Goal: Task Accomplishment & Management: Complete application form

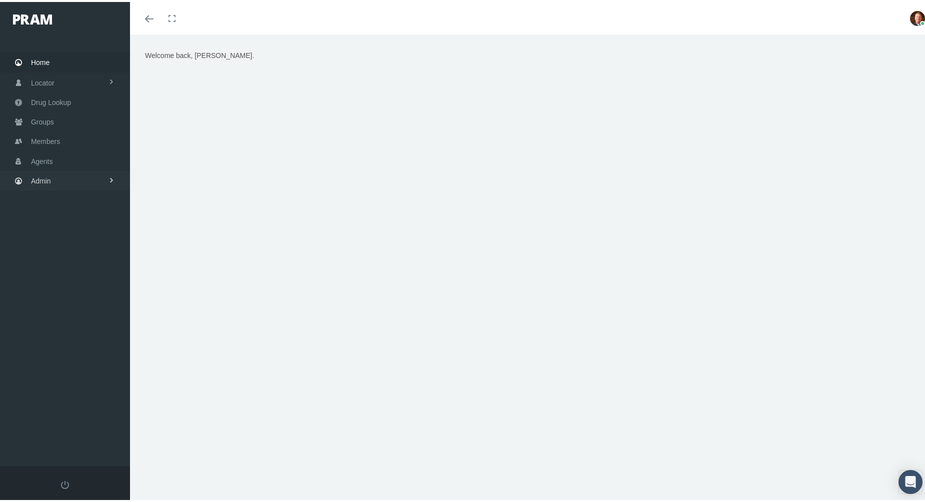
click at [63, 174] on link "Admin" at bounding box center [65, 179] width 130 height 20
click at [65, 308] on span "Companies" at bounding box center [59, 312] width 36 height 17
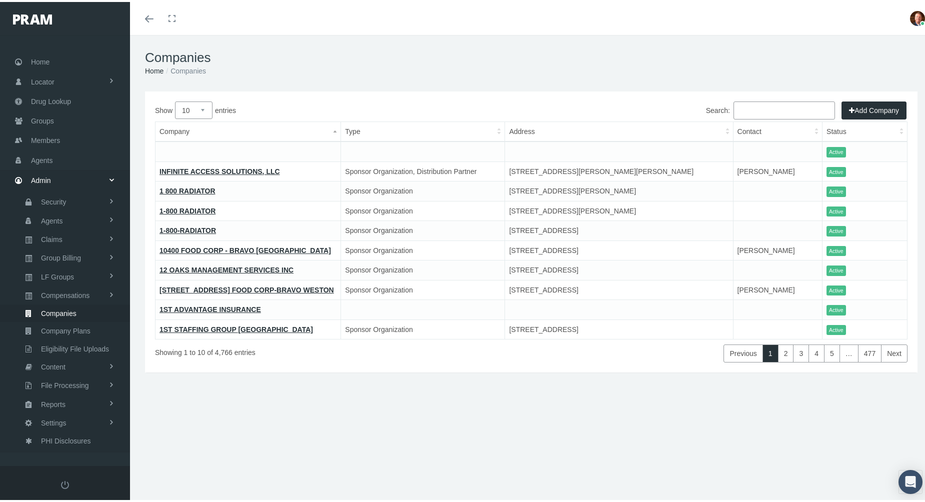
click at [776, 108] on input "Search:" at bounding box center [785, 109] width 102 height 18
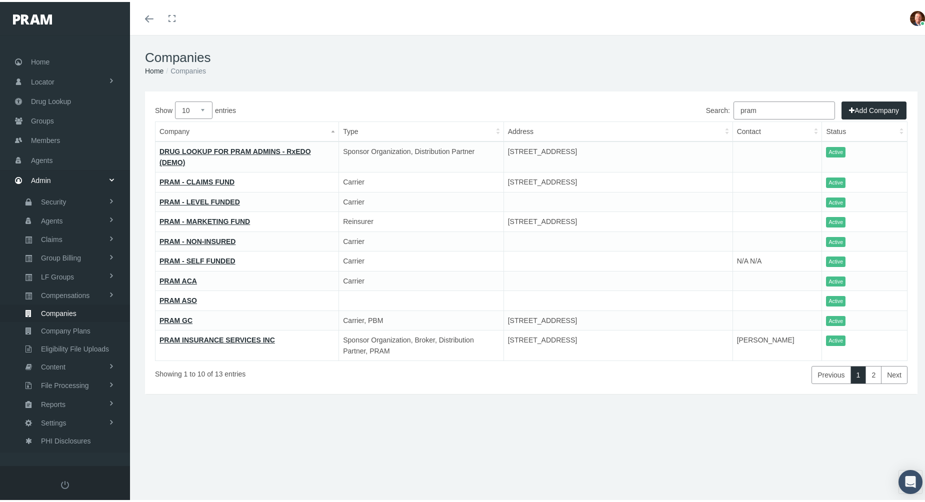
type input "pram"
click at [218, 334] on link "PRAM INSURANCE SERVICES INC" at bounding box center [218, 338] width 116 height 8
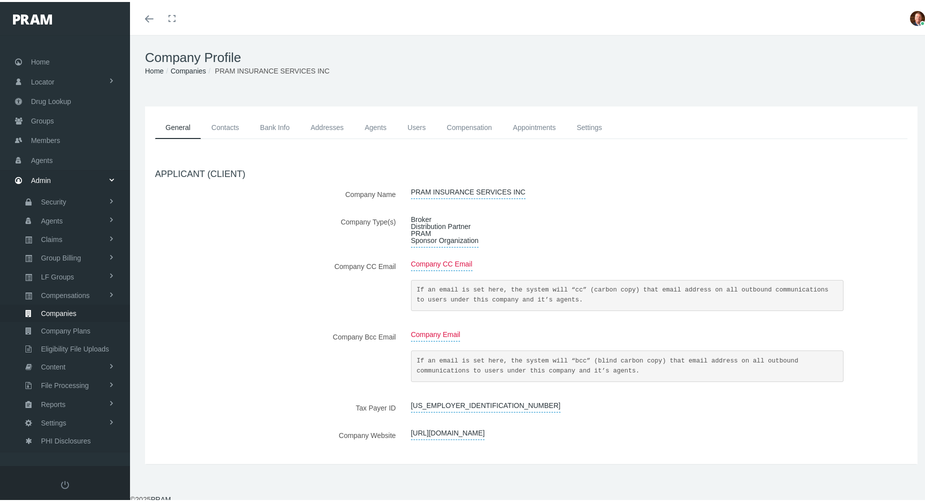
click at [374, 125] on link "Agents" at bounding box center [375, 126] width 43 height 23
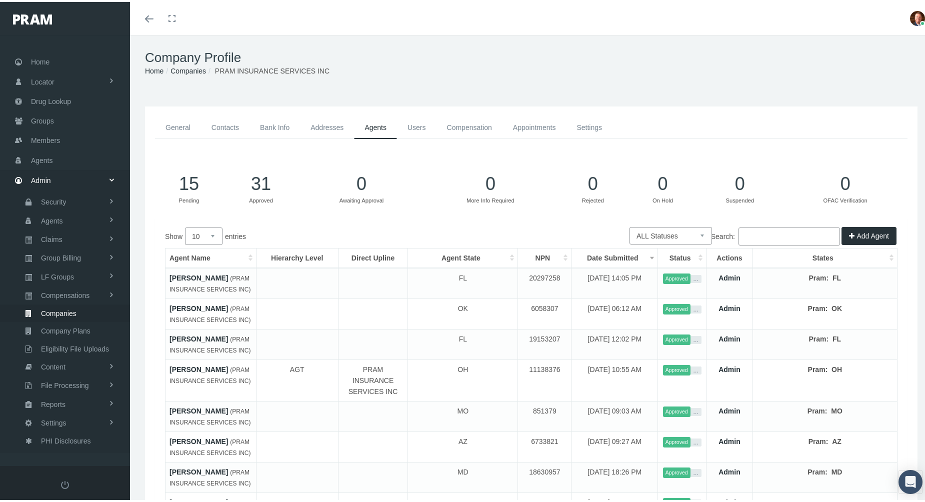
click at [866, 232] on button "Add Agent" at bounding box center [869, 234] width 55 height 18
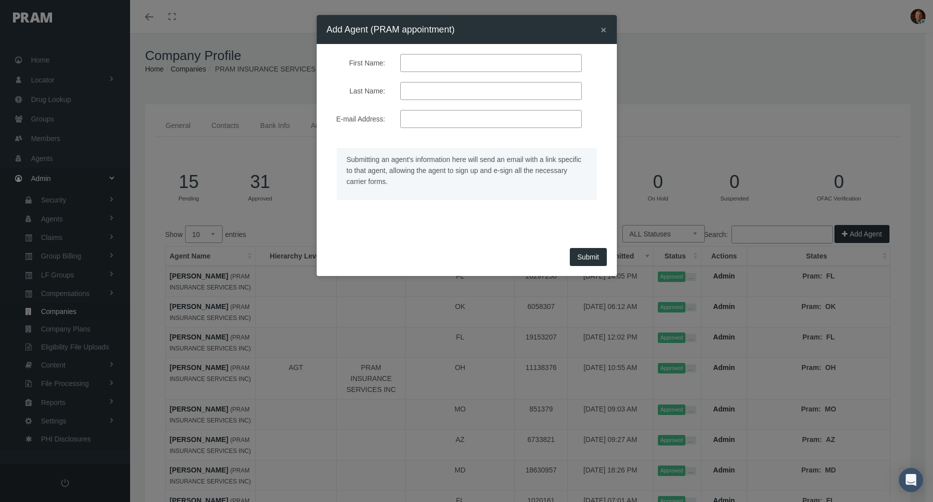
click at [463, 60] on input "First Name:" at bounding box center [491, 63] width 182 height 18
click at [449, 62] on input "First Name:" at bounding box center [491, 63] width 182 height 18
type input "Dan"
type input "thompson"
click at [601, 29] on span "×" at bounding box center [603, 30] width 6 height 12
